Goal: Navigation & Orientation: Find specific page/section

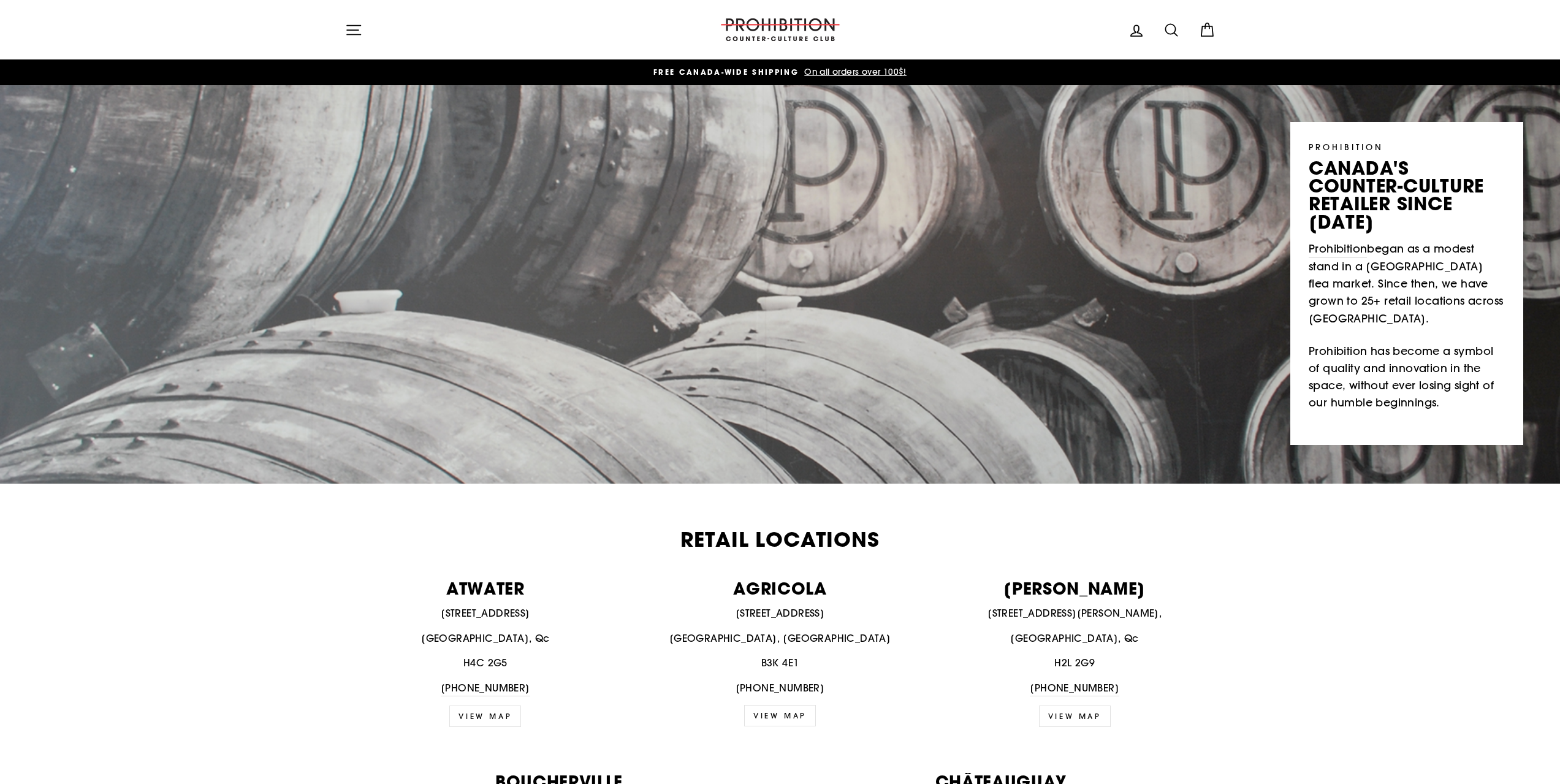
click at [350, 27] on icon "button" at bounding box center [354, 30] width 17 height 17
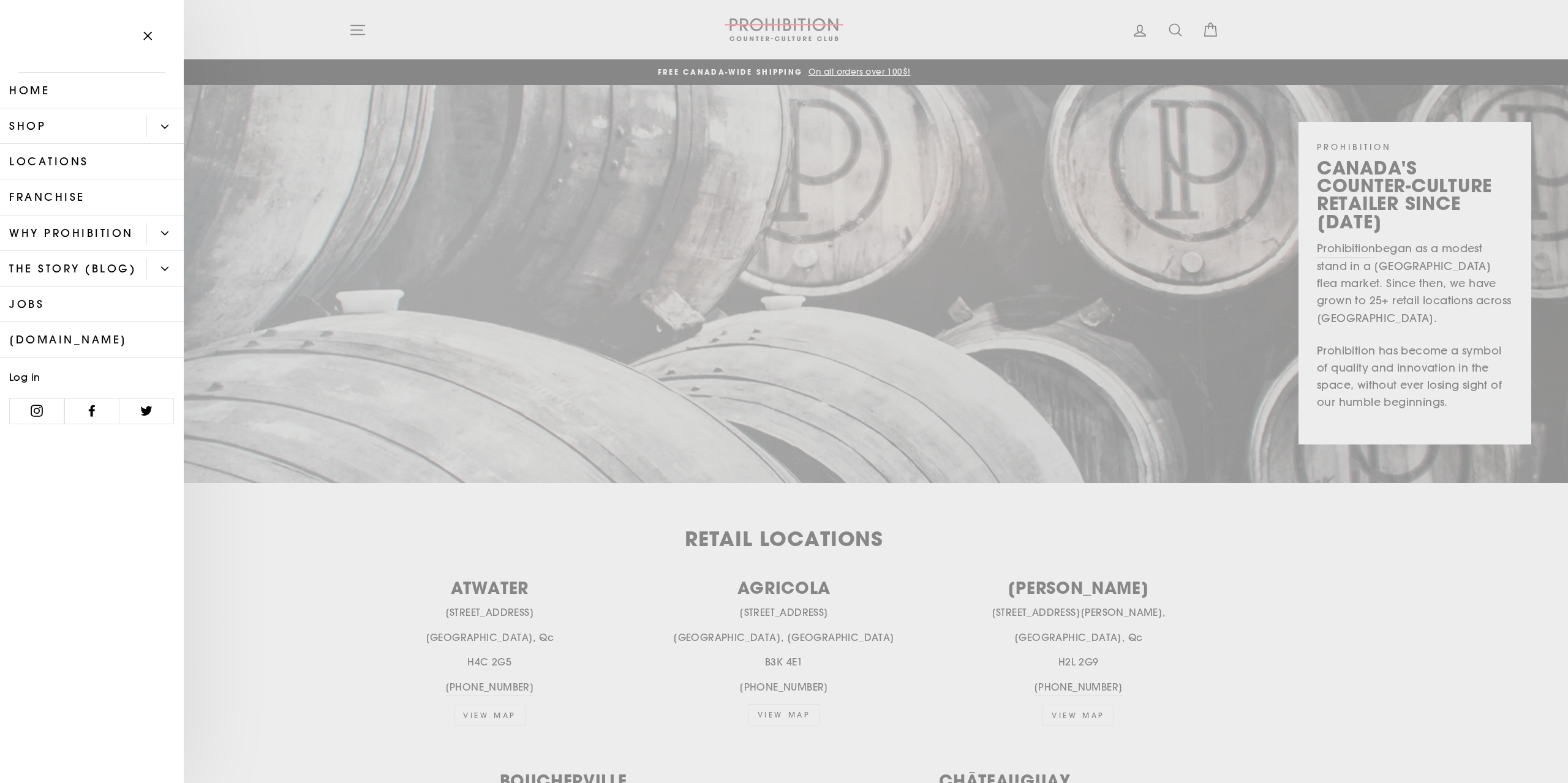
click at [155, 128] on button "Primary" at bounding box center [165, 126] width 37 height 22
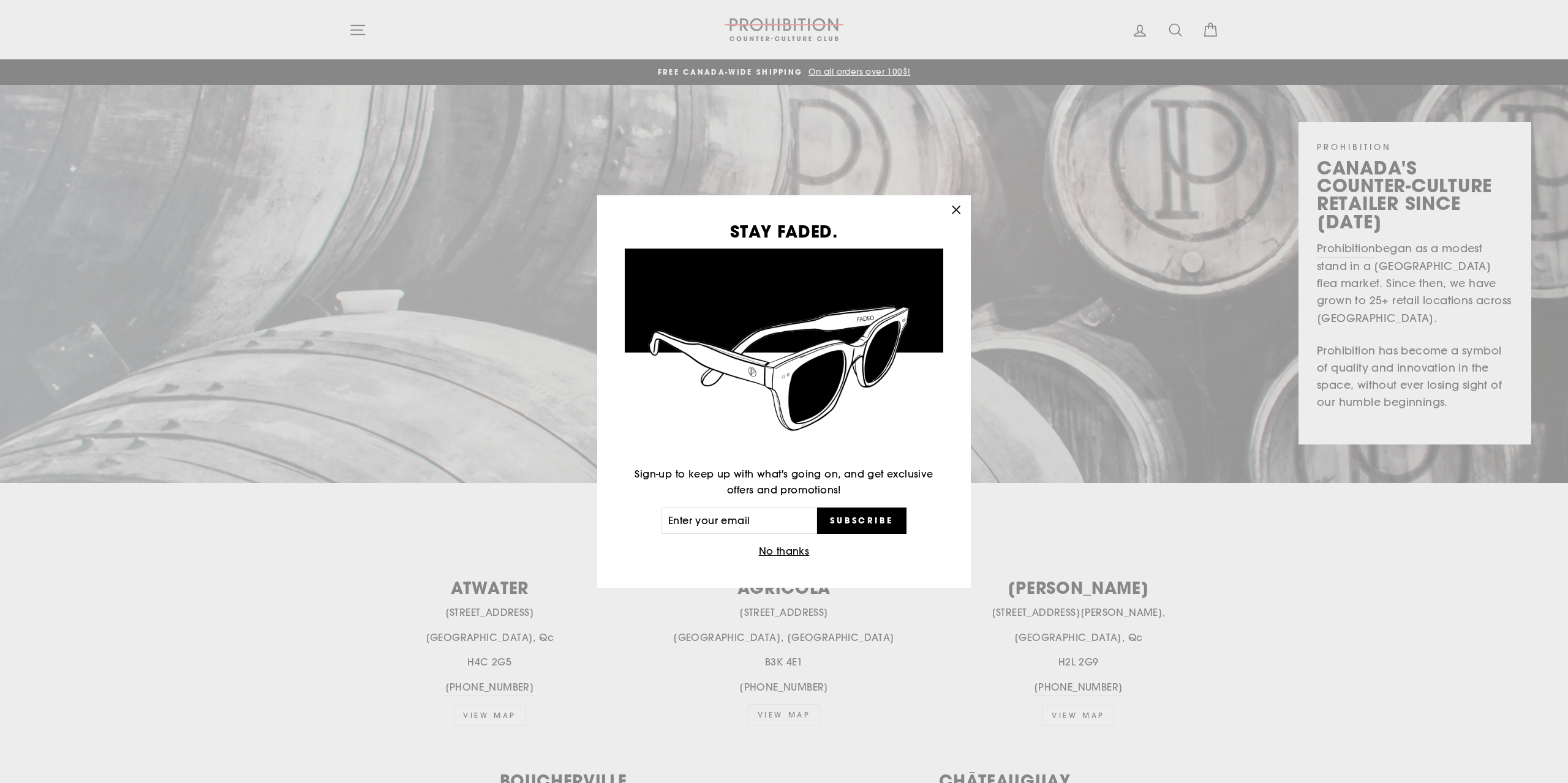
click at [952, 207] on icon "button" at bounding box center [957, 210] width 17 height 17
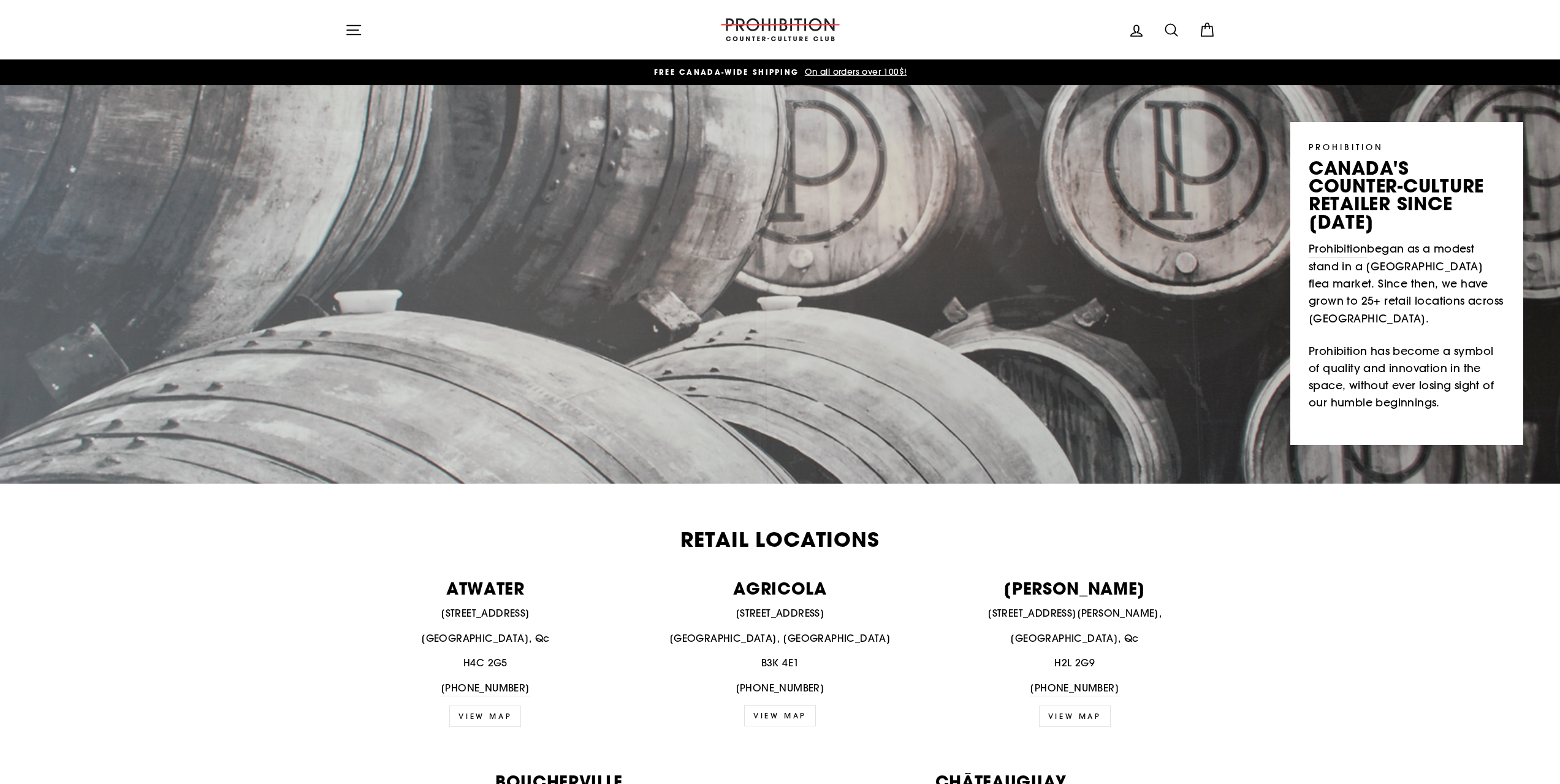
click at [354, 27] on icon "button" at bounding box center [354, 30] width 17 height 17
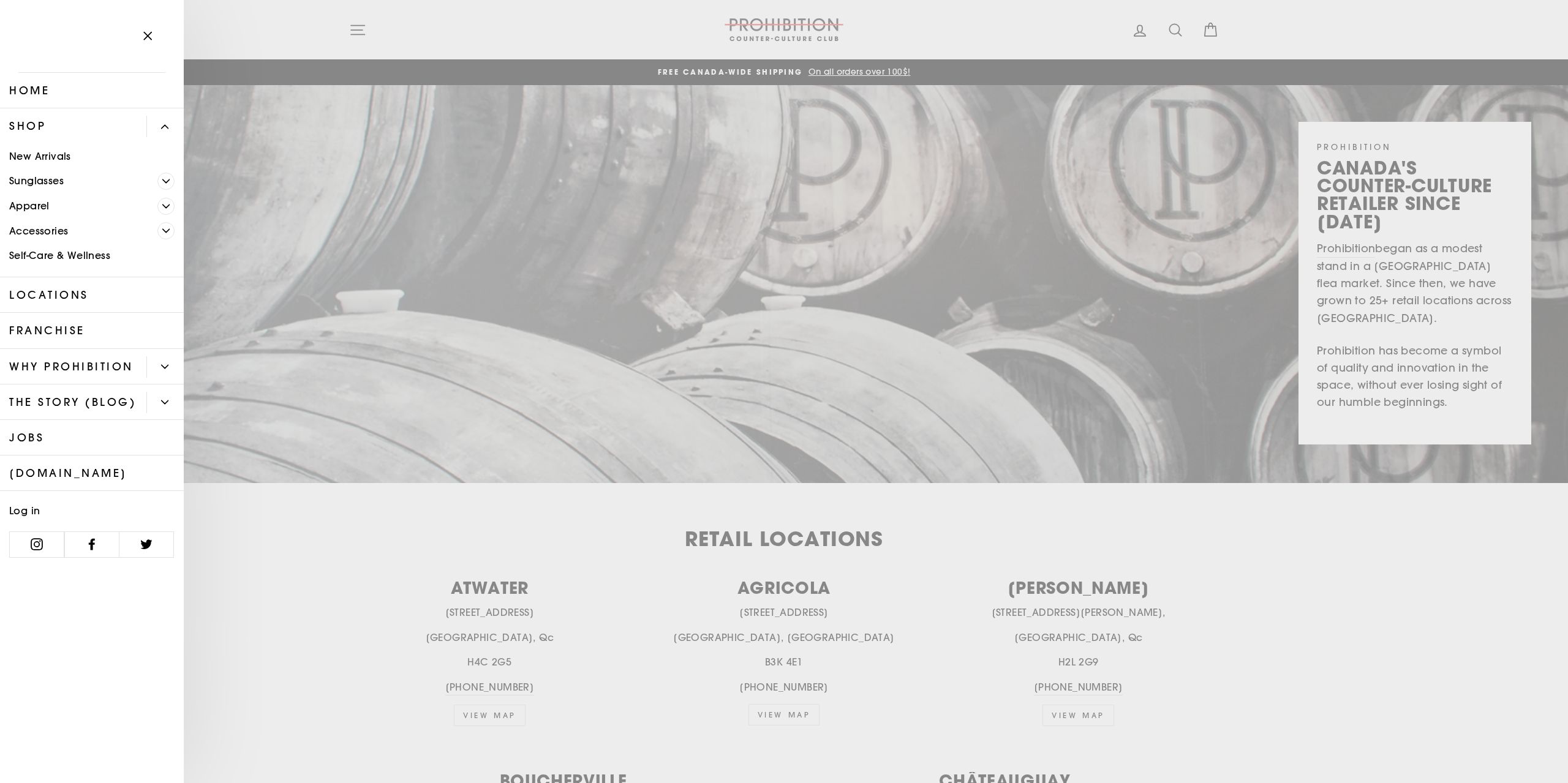
click at [164, 229] on icon "Primary" at bounding box center [166, 231] width 7 height 7
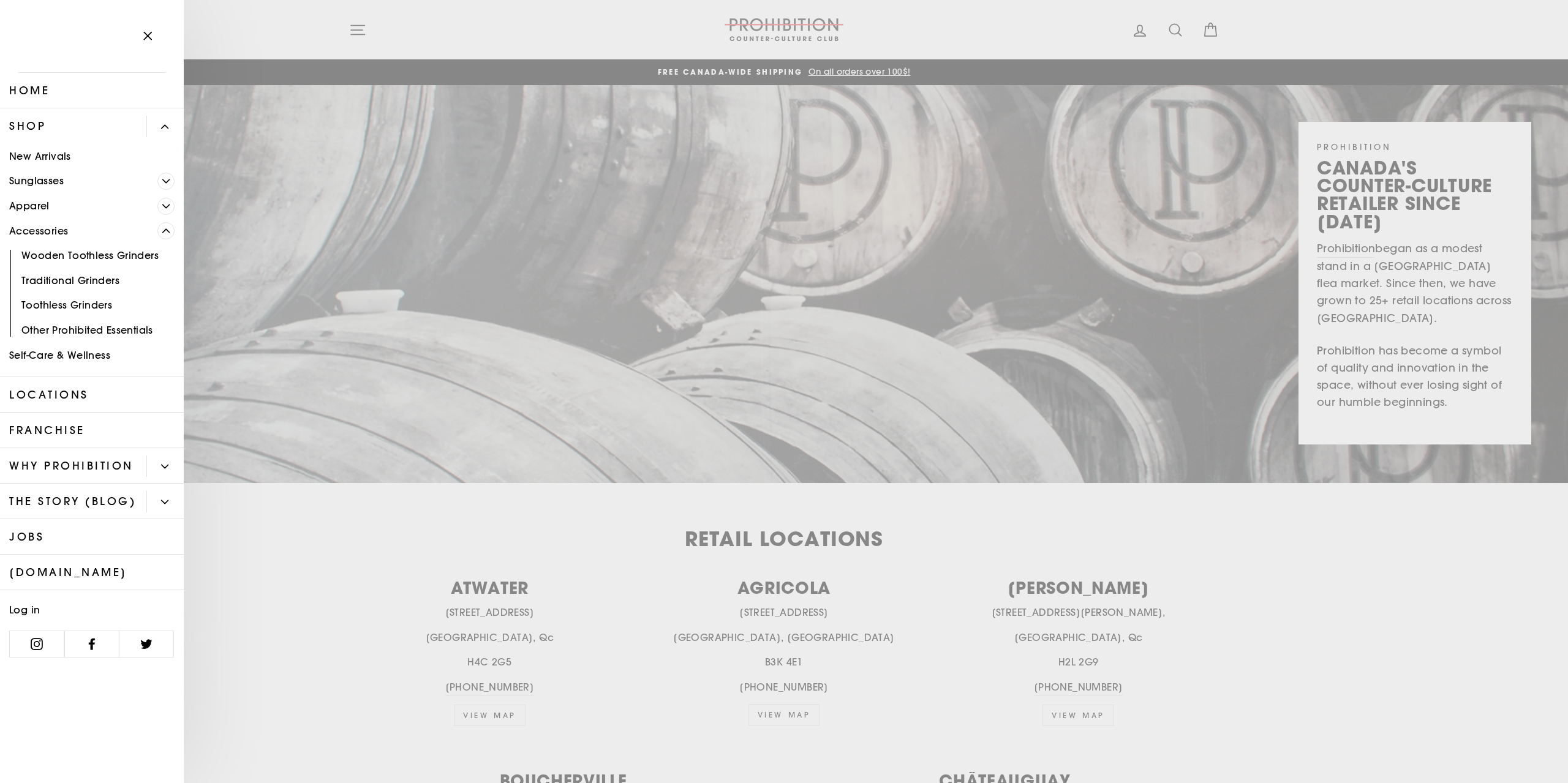
click at [163, 199] on span "Primary" at bounding box center [166, 207] width 17 height 17
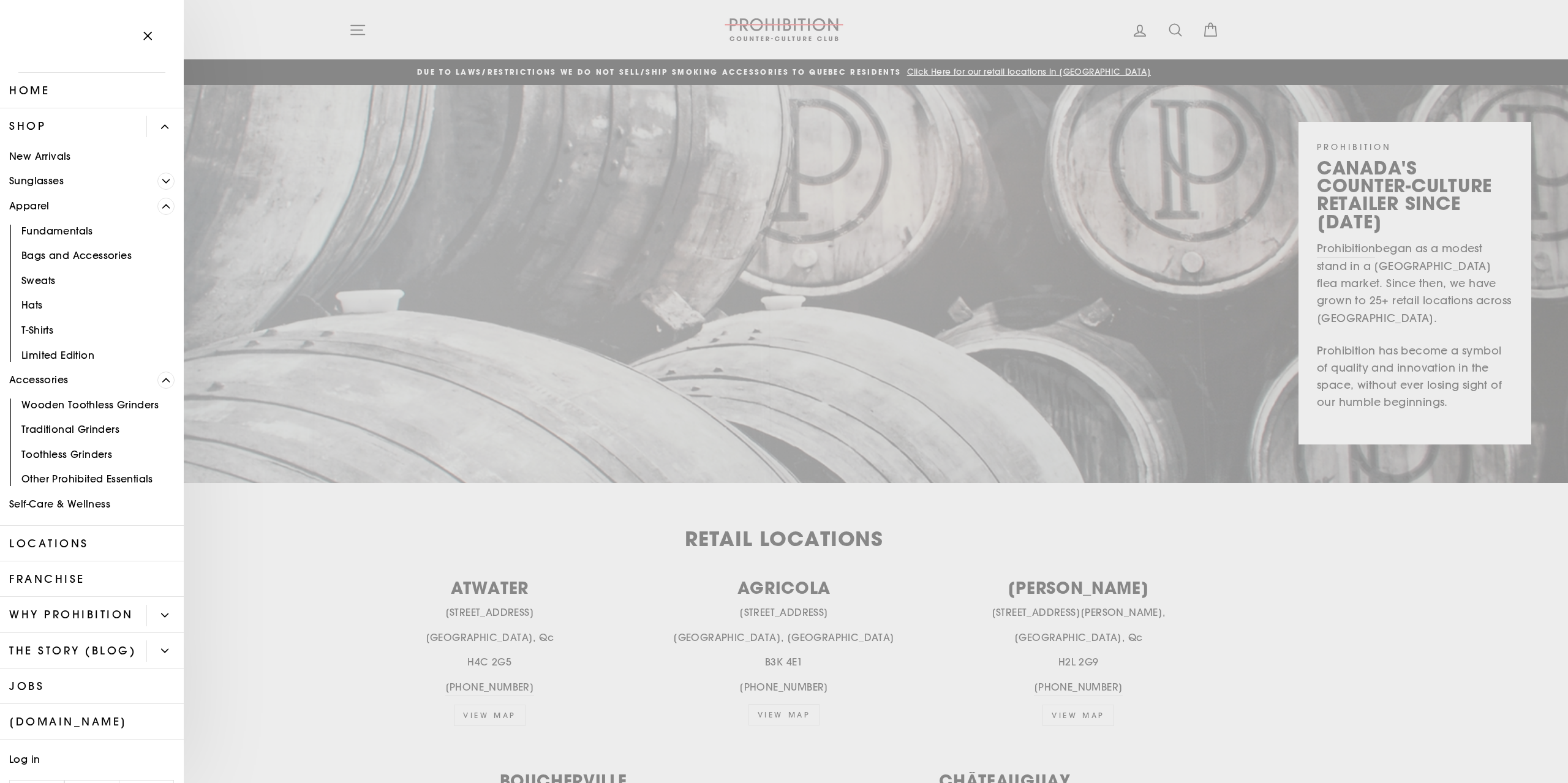
click at [88, 508] on link "Self-Care & Wellness" at bounding box center [92, 504] width 184 height 25
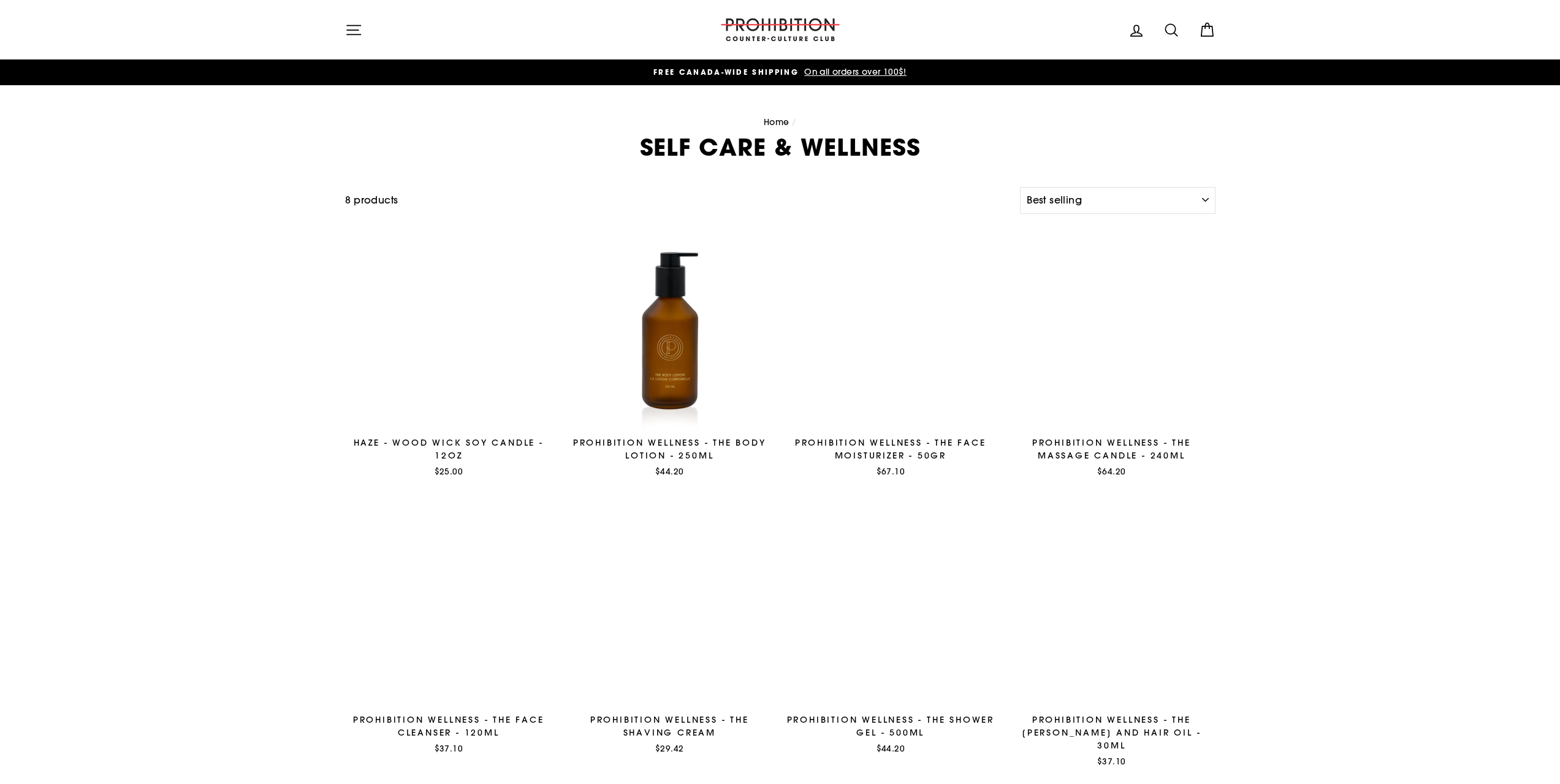
select select "best-selling"
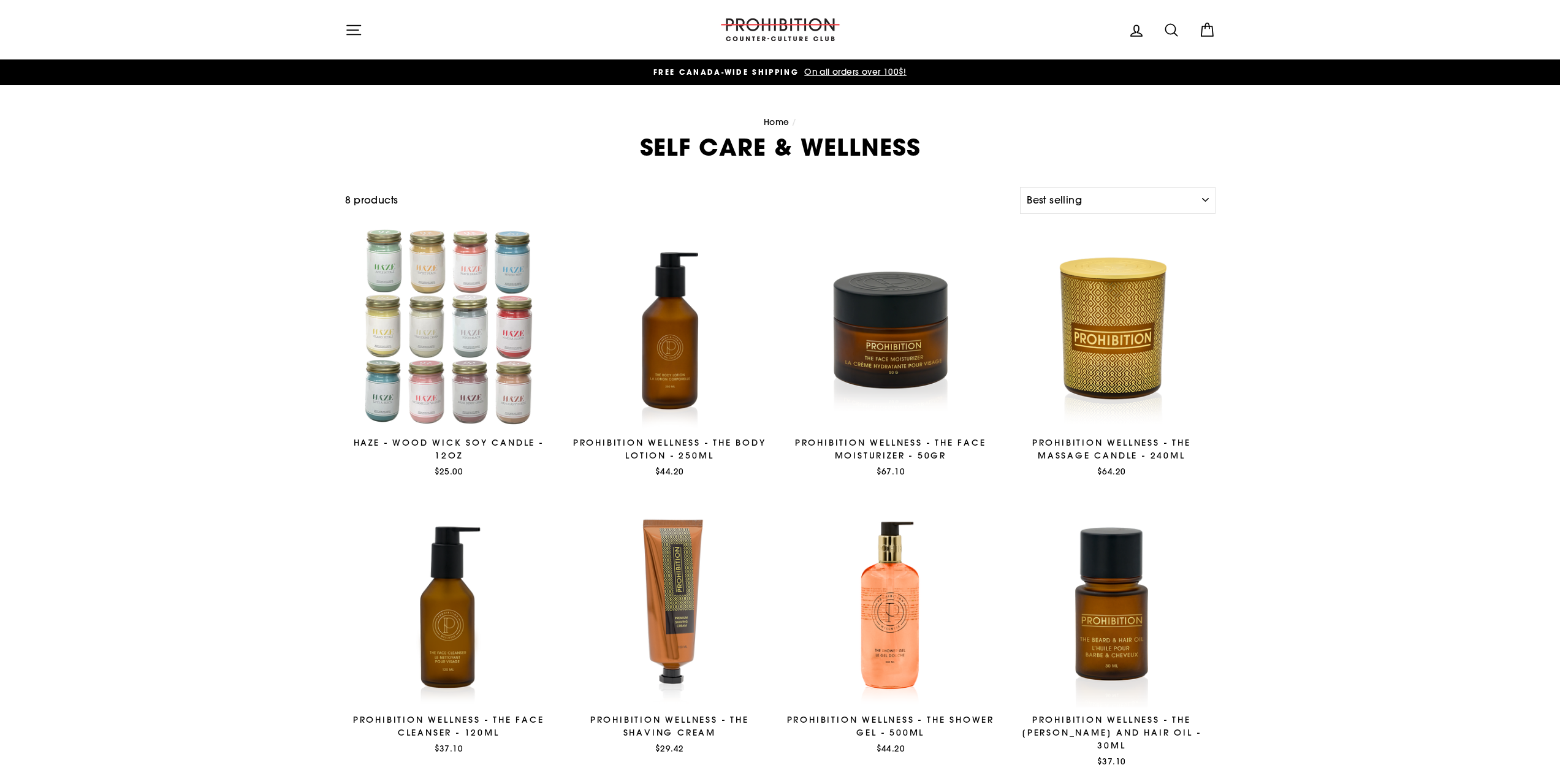
click at [351, 26] on icon "button" at bounding box center [354, 30] width 17 height 17
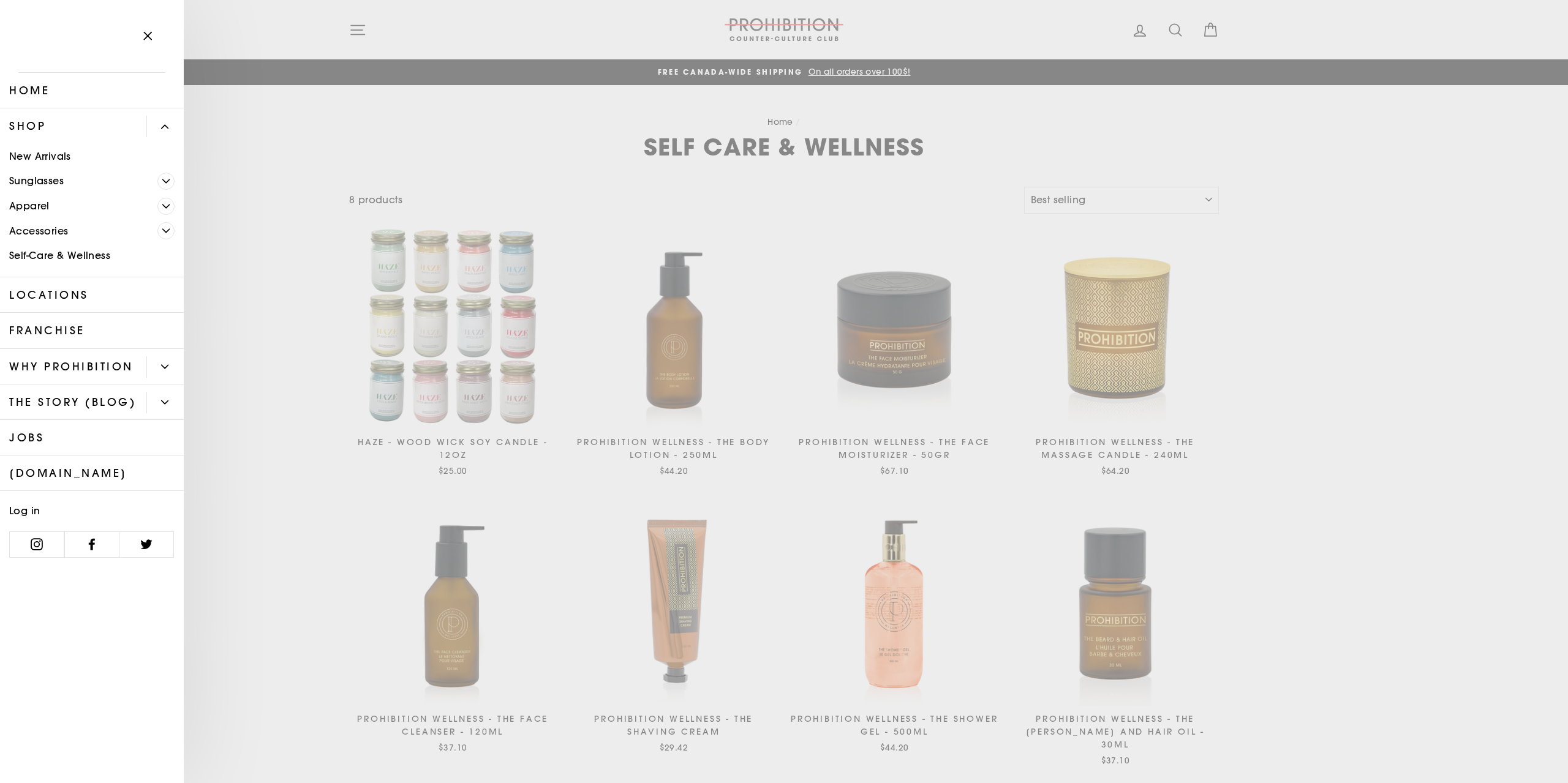
click at [160, 362] on button "Primary" at bounding box center [165, 367] width 37 height 22
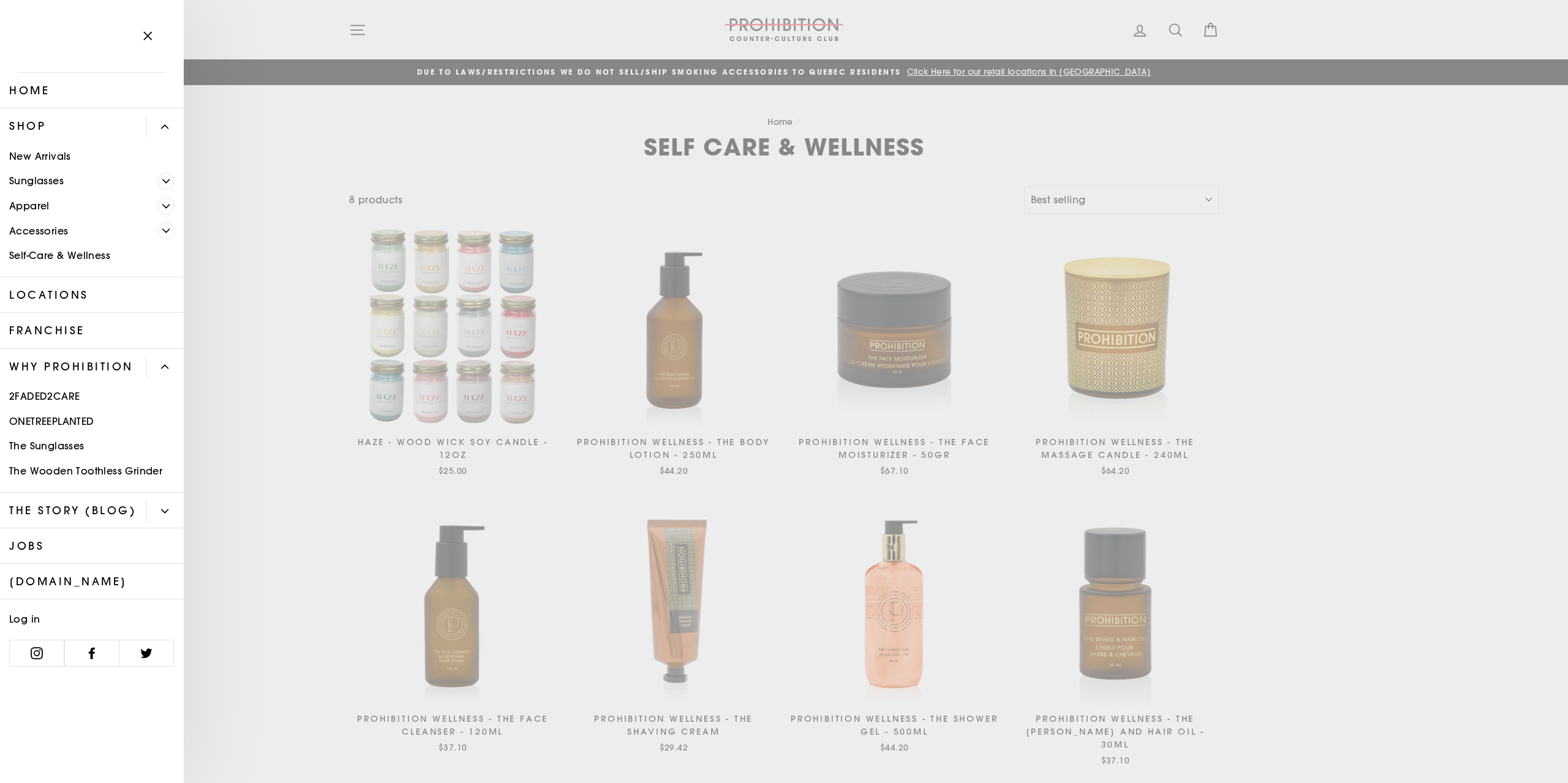
click at [164, 529] on link "Jobs" at bounding box center [92, 546] width 184 height 35
